Goal: Task Accomplishment & Management: Use online tool/utility

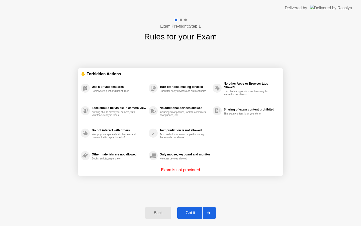
click at [191, 211] on div "Got it" at bounding box center [191, 213] width 24 height 5
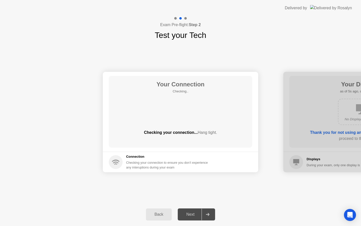
click at [232, 95] on div "Your Connection Checking.. Checking your connection... Hang tight." at bounding box center [181, 112] width 144 height 72
click at [162, 152] on app-connection "Your Connection Checking.. Checking your connection... Hang tight. Connection C…" at bounding box center [181, 122] width 156 height 100
click at [162, 152] on footer "Connection Checking your connection to ensure you don’t experience any interupt…" at bounding box center [181, 162] width 156 height 21
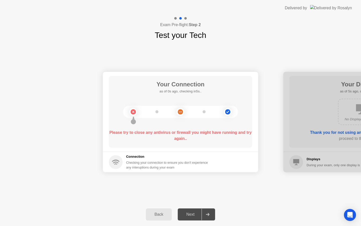
click at [180, 114] on circle at bounding box center [181, 112] width 8 height 8
click at [227, 112] on circle at bounding box center [227, 111] width 5 height 5
click at [188, 215] on div "Next" at bounding box center [190, 214] width 22 height 5
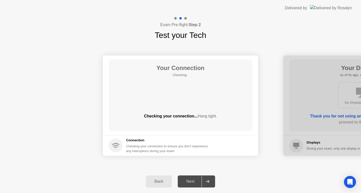
click at [165, 124] on div "Checking your connection... Hang tight." at bounding box center [181, 120] width 144 height 14
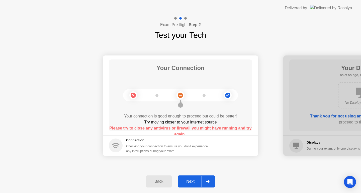
click at [209, 122] on div "Try moving closer to your internet source" at bounding box center [181, 122] width 144 height 6
click at [209, 127] on b "Please try to close any antivirus or firewall you might have running and try ag…" at bounding box center [180, 131] width 142 height 10
click at [191, 183] on div "Next" at bounding box center [190, 181] width 22 height 5
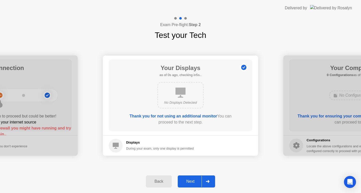
click at [198, 180] on div "Next" at bounding box center [190, 181] width 22 height 5
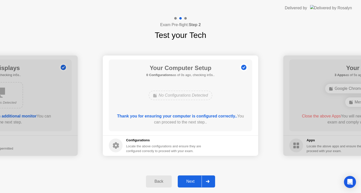
click at [200, 180] on div "Next" at bounding box center [190, 181] width 22 height 5
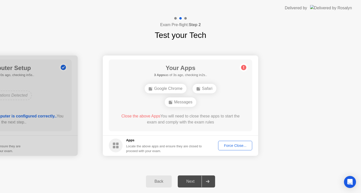
click at [235, 148] on div "Force Close..." at bounding box center [235, 146] width 31 height 4
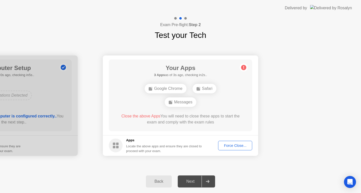
click at [230, 147] on div "Force Close..." at bounding box center [235, 146] width 31 height 4
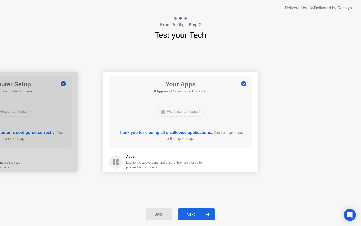
click at [187, 212] on div "Next" at bounding box center [190, 214] width 22 height 5
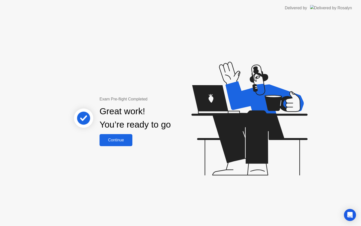
click at [122, 136] on button "Continue" at bounding box center [116, 140] width 33 height 12
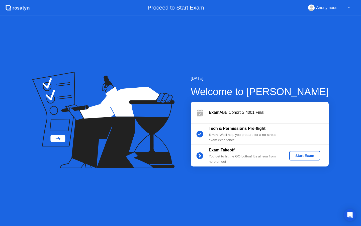
click at [300, 157] on div "Start Exam" at bounding box center [305, 156] width 27 height 4
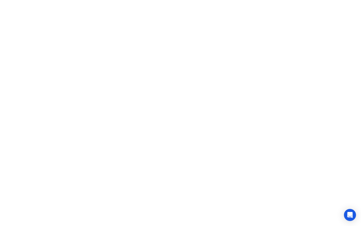
click iframe
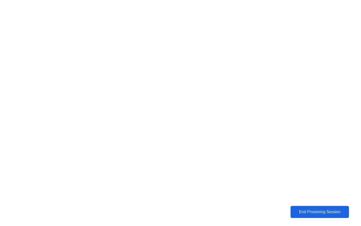
click at [315, 212] on div "End Proctoring Session" at bounding box center [319, 212] width 55 height 5
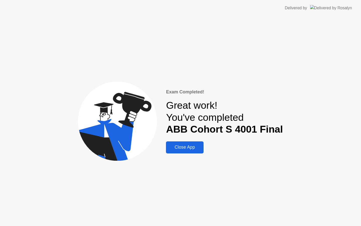
click at [196, 145] on div "Close App" at bounding box center [185, 147] width 34 height 5
